Goal: Check status: Check status

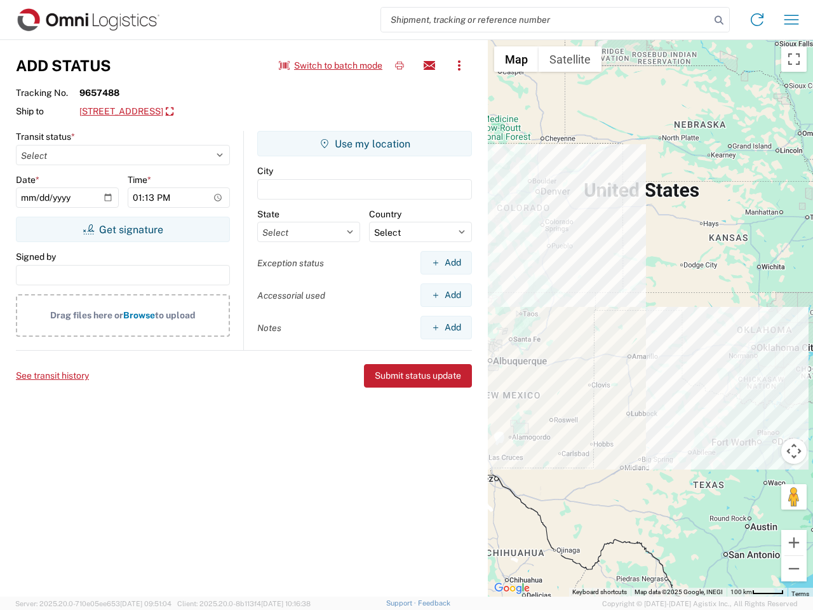
click at [546, 20] on input "search" at bounding box center [545, 20] width 329 height 24
click at [719, 20] on icon at bounding box center [719, 20] width 18 height 18
click at [757, 20] on icon at bounding box center [757, 20] width 20 height 20
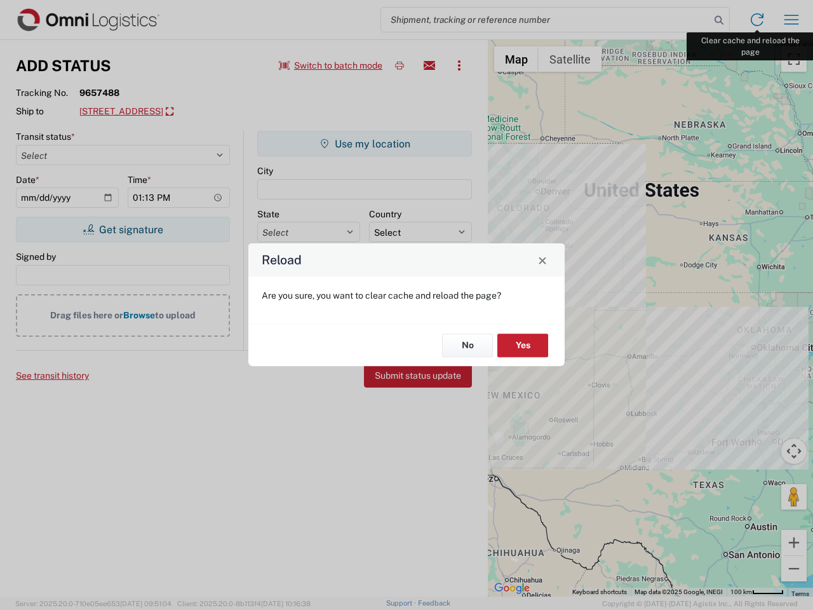
click at [792, 20] on div "Reload Are you sure, you want to clear cache and reload the page? No Yes" at bounding box center [406, 305] width 813 height 610
click at [331, 65] on div "Reload Are you sure, you want to clear cache and reload the page? No Yes" at bounding box center [406, 305] width 813 height 610
click at [400, 65] on div "Reload Are you sure, you want to clear cache and reload the page? No Yes" at bounding box center [406, 305] width 813 height 610
click at [429, 65] on div "Reload Are you sure, you want to clear cache and reload the page? No Yes" at bounding box center [406, 305] width 813 height 610
click at [459, 65] on div "Reload Are you sure, you want to clear cache and reload the page? No Yes" at bounding box center [406, 305] width 813 height 610
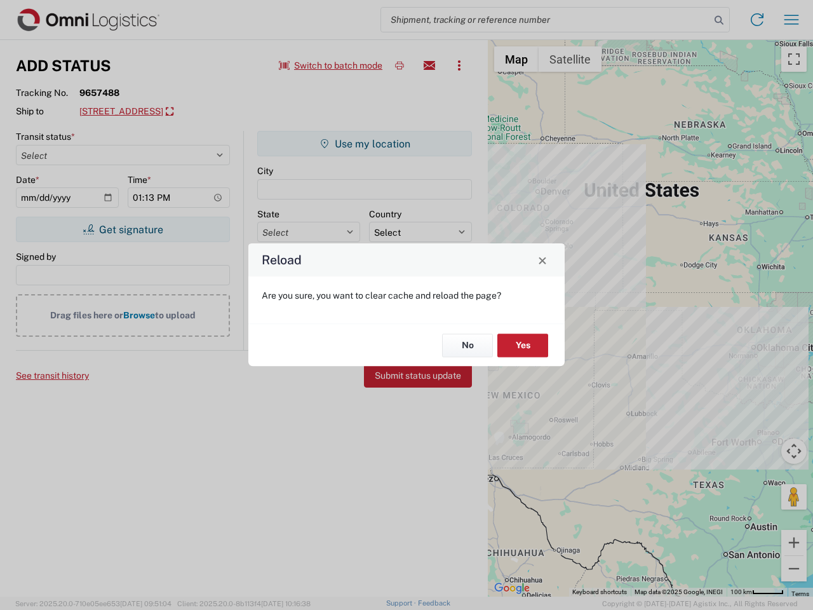
click at [188, 112] on div "Reload Are you sure, you want to clear cache and reload the page? No Yes" at bounding box center [406, 305] width 813 height 610
click at [123, 229] on div "Reload Are you sure, you want to clear cache and reload the page? No Yes" at bounding box center [406, 305] width 813 height 610
